Goal: Transaction & Acquisition: Download file/media

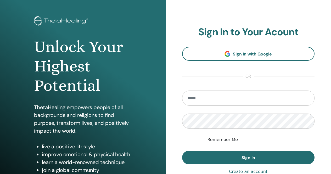
scroll to position [26, 0]
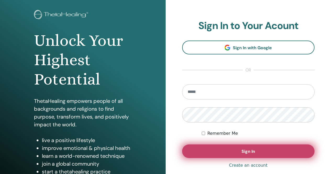
type input "**********"
click at [220, 148] on button "Sign In" at bounding box center [248, 151] width 132 height 14
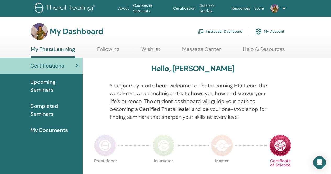
click at [228, 32] on link "Instructor Dashboard" at bounding box center [219, 31] width 45 height 11
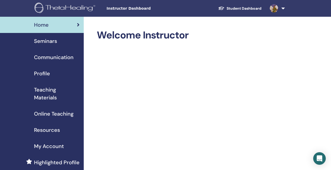
click at [233, 7] on link "Student Dashboard" at bounding box center [239, 9] width 51 height 10
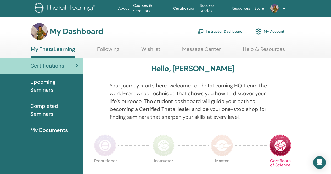
click at [268, 29] on link "My Account" at bounding box center [269, 31] width 29 height 11
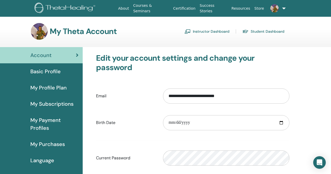
click at [48, 145] on span "My Purchases" at bounding box center [47, 144] width 34 height 8
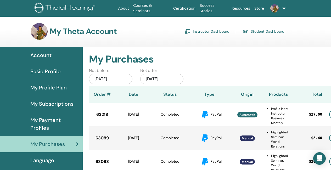
click at [124, 80] on div "Jul/15, 2025" at bounding box center [110, 79] width 43 height 10
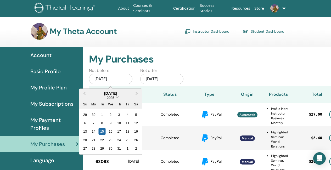
click at [117, 98] on span "Choose Date" at bounding box center [117, 96] width 3 height 3
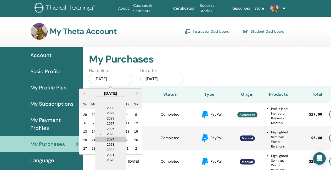
click at [112, 137] on div "2024" at bounding box center [110, 138] width 31 height 5
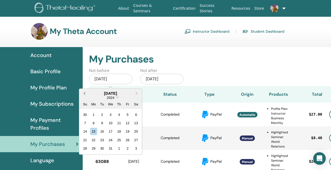
click at [84, 95] on button "Previous Month" at bounding box center [84, 93] width 8 height 8
click at [112, 131] on div "15" at bounding box center [110, 131] width 7 height 7
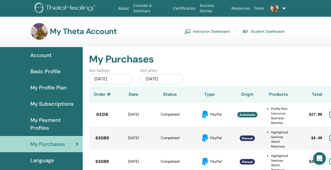
click at [167, 78] on div "Jan/15, 2026" at bounding box center [161, 79] width 43 height 10
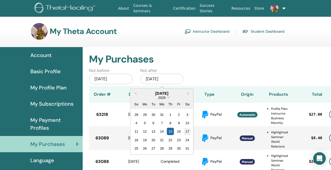
click at [185, 130] on div "17" at bounding box center [186, 131] width 7 height 7
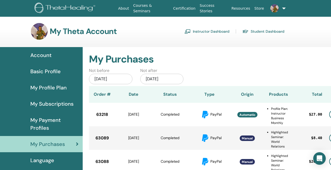
click at [160, 79] on div "Jan/17, 2026" at bounding box center [161, 79] width 43 height 10
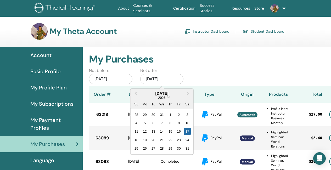
click at [169, 98] on div "2026" at bounding box center [161, 97] width 63 height 4
click at [167, 97] on div "2026" at bounding box center [161, 97] width 63 height 4
click at [164, 97] on span "2026" at bounding box center [161, 97] width 7 height 4
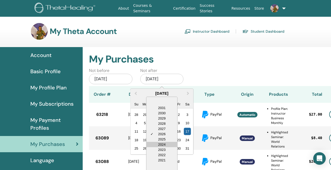
click at [162, 143] on div "2024" at bounding box center [161, 144] width 31 height 5
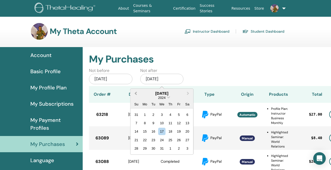
click at [134, 93] on button "Previous Month" at bounding box center [135, 93] width 8 height 8
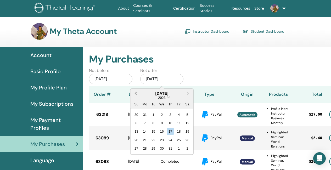
click at [134, 93] on button "Previous Month" at bounding box center [135, 93] width 8 height 8
click at [187, 133] on div "17" at bounding box center [186, 131] width 7 height 7
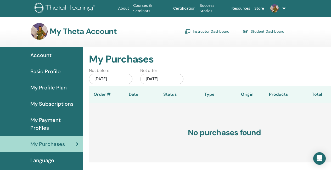
click at [169, 78] on div "Jun/17, 2023" at bounding box center [161, 79] width 43 height 10
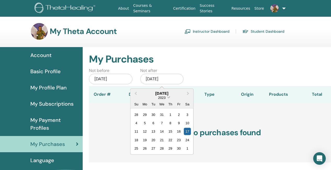
click at [168, 96] on span "Choose Date" at bounding box center [168, 96] width 3 height 3
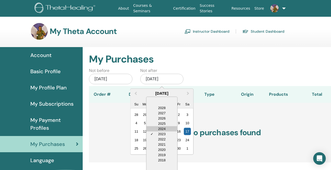
click at [163, 126] on div "2024" at bounding box center [161, 128] width 31 height 5
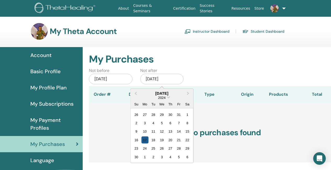
click at [146, 138] on div "17" at bounding box center [144, 139] width 7 height 7
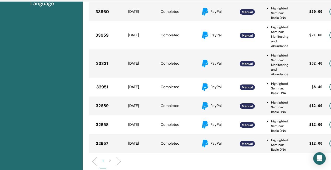
scroll to position [168, 29]
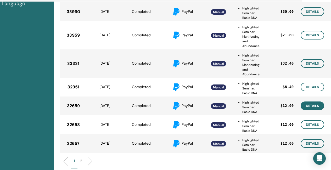
click at [313, 107] on link "Details" at bounding box center [312, 105] width 24 height 9
click at [305, 124] on link "Details" at bounding box center [312, 124] width 24 height 9
click at [305, 142] on link "Details" at bounding box center [312, 143] width 24 height 9
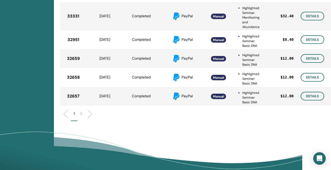
scroll to position [221, 29]
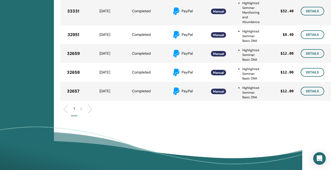
click at [81, 106] on p "2" at bounding box center [81, 108] width 2 height 5
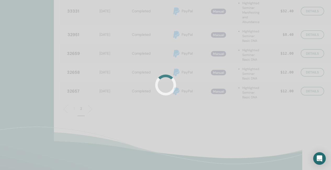
scroll to position [221, 28]
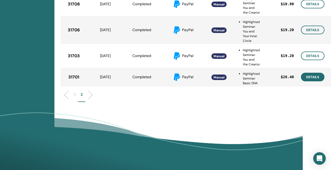
click at [313, 81] on link "Details" at bounding box center [313, 77] width 24 height 9
click at [315, 60] on link "Details" at bounding box center [313, 55] width 24 height 9
click at [312, 6] on link "Details" at bounding box center [313, 4] width 24 height 9
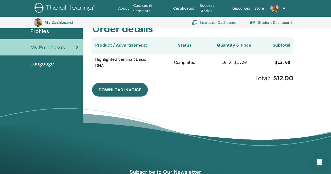
scroll to position [142, 0]
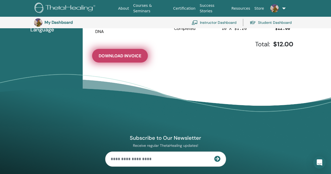
click at [126, 58] on span "Download Invoice" at bounding box center [120, 55] width 43 height 5
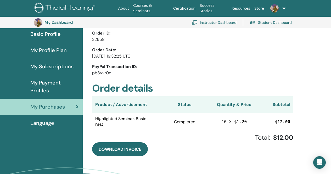
scroll to position [64, 0]
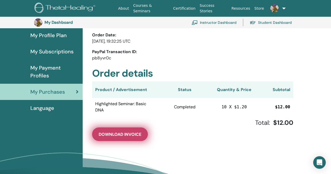
click at [124, 133] on span "Download Invoice" at bounding box center [120, 133] width 43 height 5
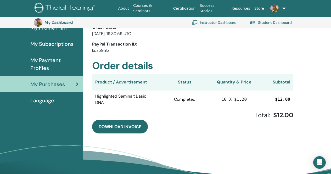
scroll to position [90, 0]
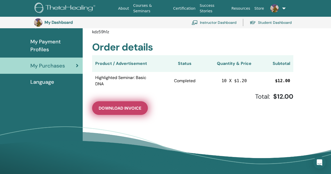
click at [133, 108] on span "Download Invoice" at bounding box center [120, 107] width 43 height 5
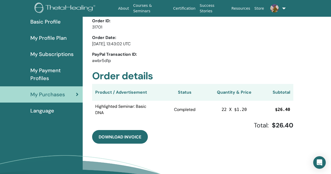
scroll to position [90, 0]
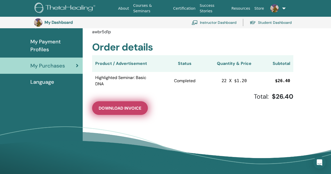
click at [121, 106] on span "Download Invoice" at bounding box center [120, 107] width 43 height 5
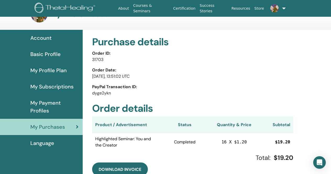
scroll to position [64, 0]
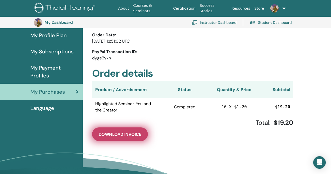
click at [127, 137] on button "Download Invoice" at bounding box center [120, 134] width 56 height 14
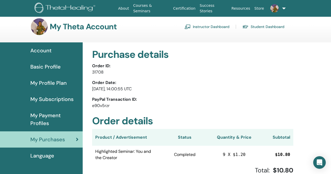
scroll to position [64, 0]
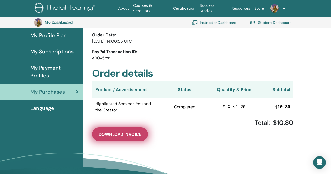
click at [138, 136] on span "Download Invoice" at bounding box center [120, 133] width 43 height 5
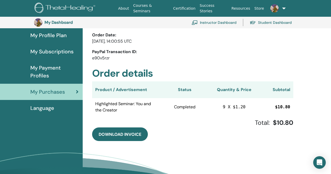
scroll to position [0, 0]
